Goal: Navigation & Orientation: Find specific page/section

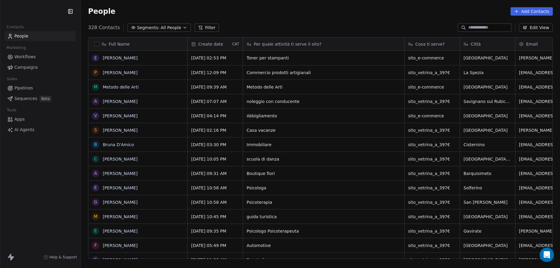
scroll to position [236, 480]
click at [113, 230] on link "[PERSON_NAME]" at bounding box center [120, 231] width 35 height 5
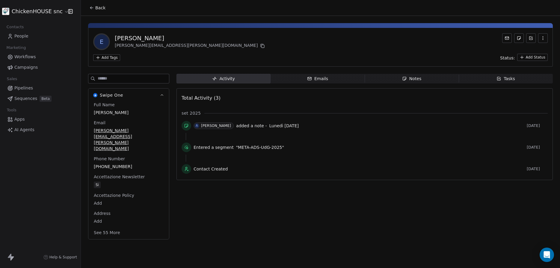
click at [21, 36] on span "People" at bounding box center [21, 36] width 14 height 6
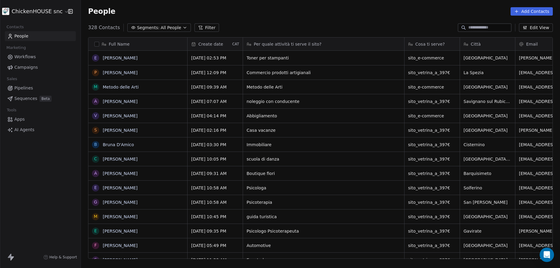
scroll to position [236, 480]
click at [116, 218] on link "[PERSON_NAME]" at bounding box center [120, 216] width 35 height 5
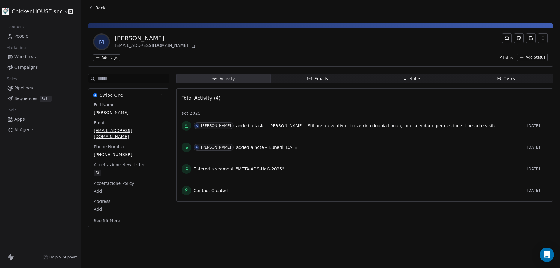
click at [16, 35] on span "People" at bounding box center [21, 36] width 14 height 6
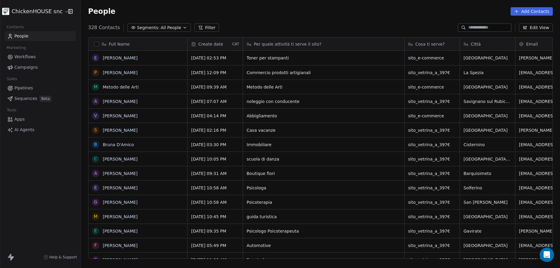
scroll to position [236, 480]
click at [117, 187] on link "[PERSON_NAME]" at bounding box center [120, 187] width 35 height 5
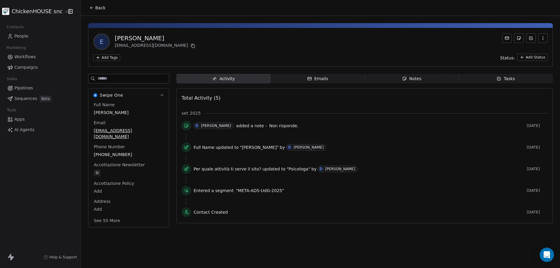
click at [27, 36] on span "People" at bounding box center [21, 36] width 14 height 6
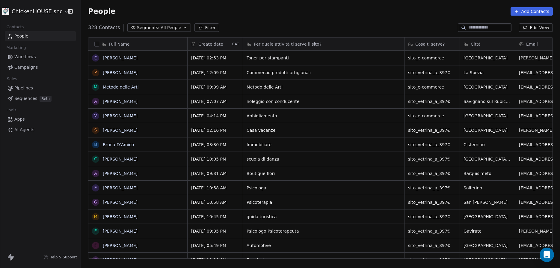
scroll to position [236, 480]
click at [130, 114] on link "[PERSON_NAME]" at bounding box center [120, 115] width 35 height 5
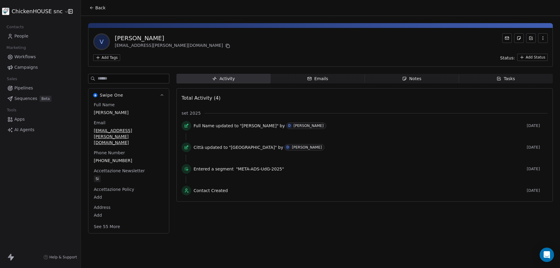
click at [20, 34] on span "People" at bounding box center [21, 36] width 14 height 6
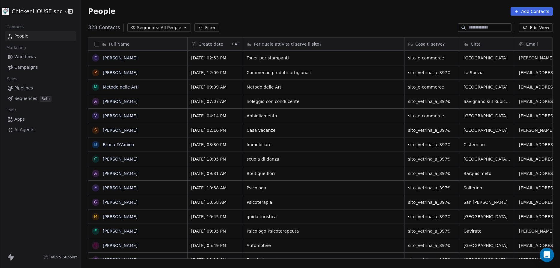
scroll to position [236, 480]
click at [113, 130] on link "[PERSON_NAME]" at bounding box center [120, 130] width 35 height 5
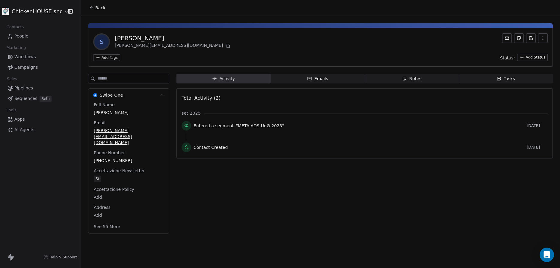
click at [25, 35] on span "People" at bounding box center [21, 36] width 14 height 6
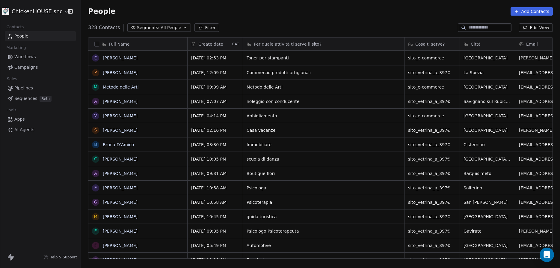
scroll to position [236, 480]
click at [110, 175] on link "[PERSON_NAME]" at bounding box center [120, 173] width 35 height 5
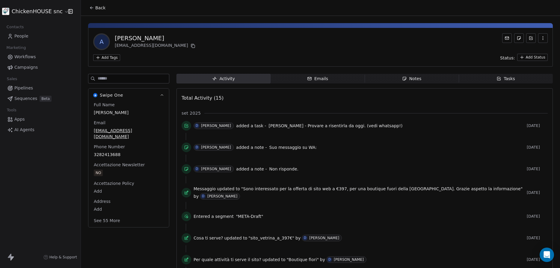
click at [23, 36] on span "People" at bounding box center [21, 36] width 14 height 6
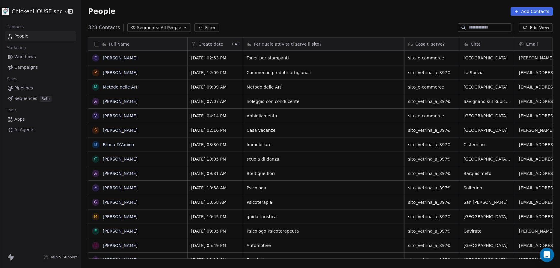
scroll to position [236, 480]
click at [118, 116] on link "[PERSON_NAME]" at bounding box center [120, 115] width 35 height 5
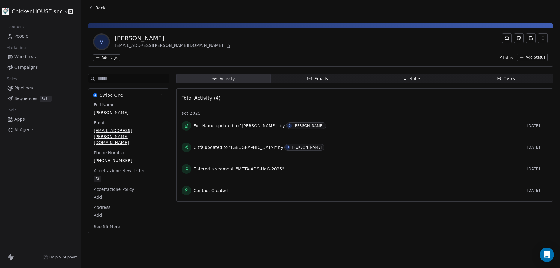
click at [23, 37] on span "People" at bounding box center [21, 36] width 14 height 6
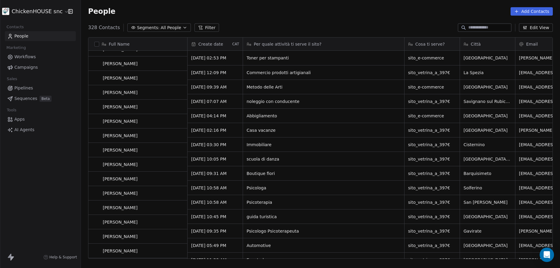
scroll to position [124, 0]
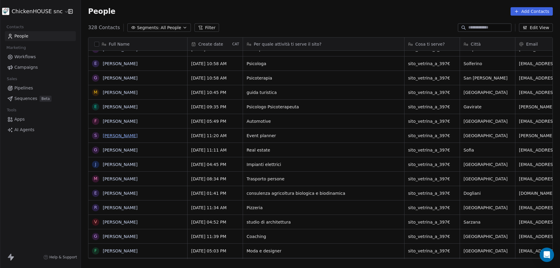
click at [113, 136] on link "[PERSON_NAME]" at bounding box center [120, 135] width 35 height 5
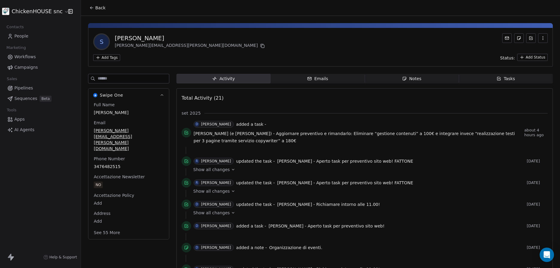
click at [23, 36] on span "People" at bounding box center [21, 36] width 14 height 6
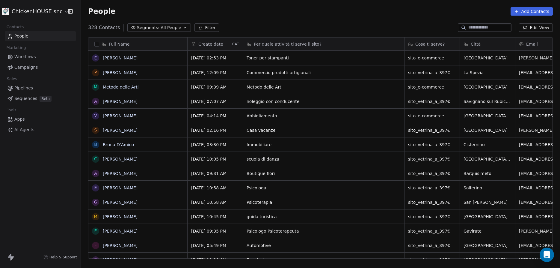
scroll to position [236, 480]
